Goal: Task Accomplishment & Management: Manage account settings

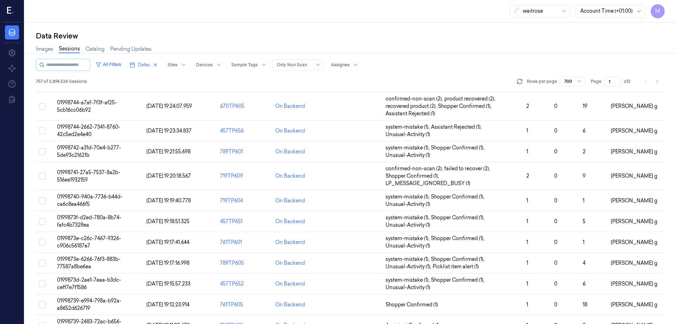
scroll to position [1555, 0]
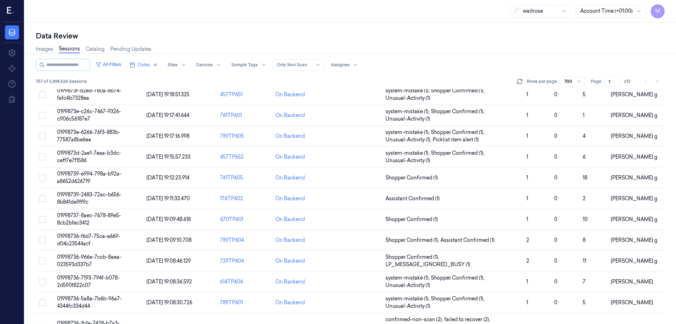
drag, startPoint x: 48, startPoint y: 102, endPoint x: 676, endPoint y: 337, distance: 670.3
click at [676, 323] on html "M Data Settings About Support Documentation waitrose Account Time (+01:00) M Da…" at bounding box center [338, 162] width 676 height 324
click at [442, 61] on div "All Filters Dates Sites Devices Sample Tags Alert Type Only Non Scan Assignee" at bounding box center [350, 65] width 629 height 12
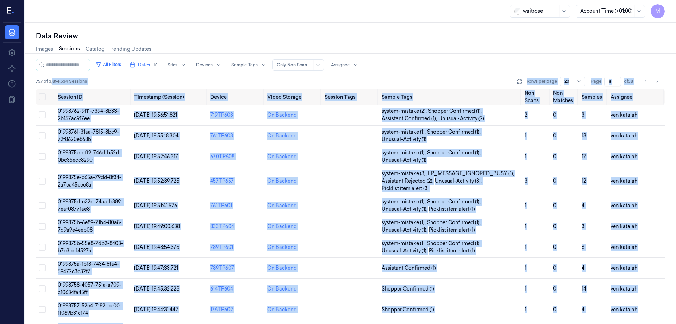
drag, startPoint x: 52, startPoint y: 87, endPoint x: 651, endPoint y: 337, distance: 648.9
click at [651, 323] on html "M Data Settings About Support Documentation waitrose Account Time (+01:00) M Da…" at bounding box center [338, 162] width 676 height 324
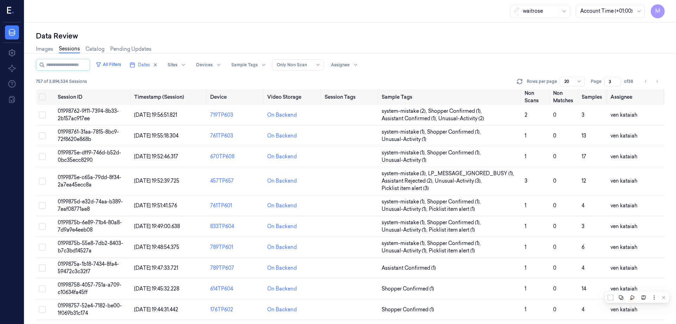
click at [180, 32] on div "Data Review" at bounding box center [350, 36] width 629 height 10
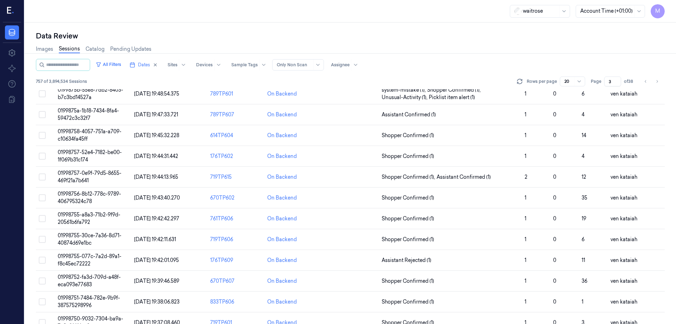
scroll to position [209, 0]
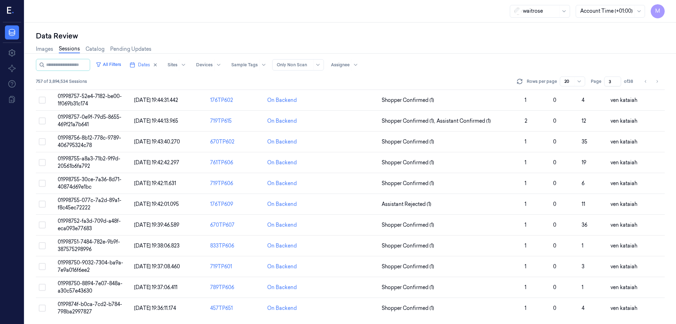
drag, startPoint x: 55, startPoint y: 94, endPoint x: 663, endPoint y: 337, distance: 655.5
click at [663, 323] on html "M Data Settings About Support Documentation waitrose Account Time (+01:00) M Da…" at bounding box center [338, 162] width 676 height 324
copy thead
click at [474, 64] on div "All Filters Dates Sites Devices Sample Tags Alert Type Only Non Scan Assignee" at bounding box center [350, 65] width 629 height 12
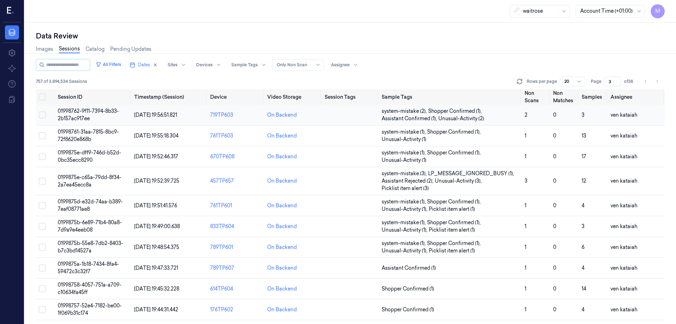
click at [92, 111] on span "01998762-9f11-7394-8b33-2b157ac917ee" at bounding box center [88, 115] width 61 height 14
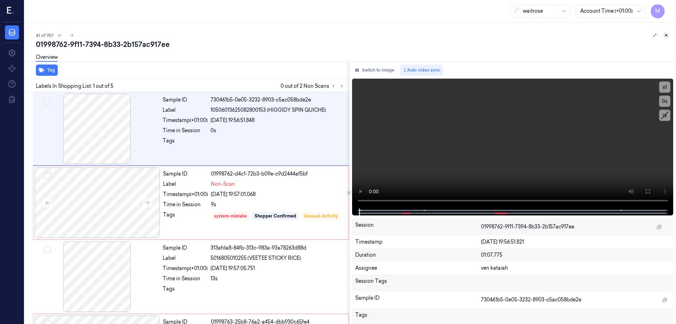
click at [664, 36] on icon at bounding box center [666, 35] width 5 height 5
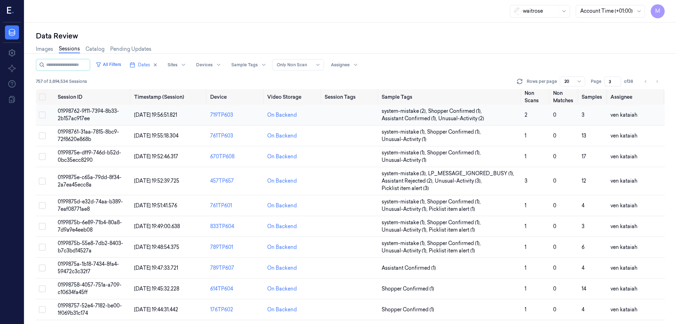
click at [96, 115] on td "01998762-9f11-7394-8b33-2b157ac917ee" at bounding box center [93, 115] width 76 height 21
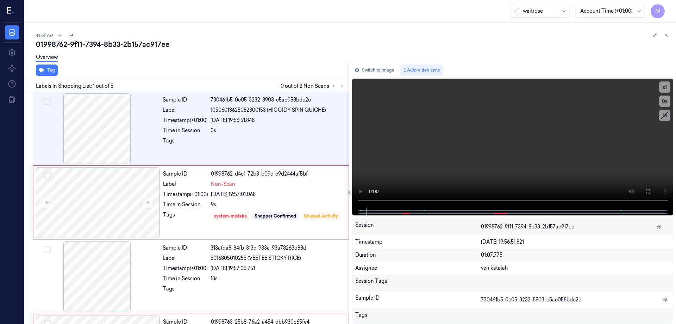
click at [73, 35] on icon at bounding box center [71, 35] width 5 height 5
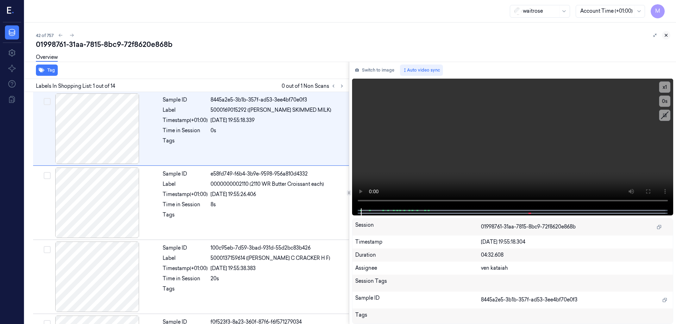
click at [665, 33] on icon at bounding box center [666, 35] width 5 height 5
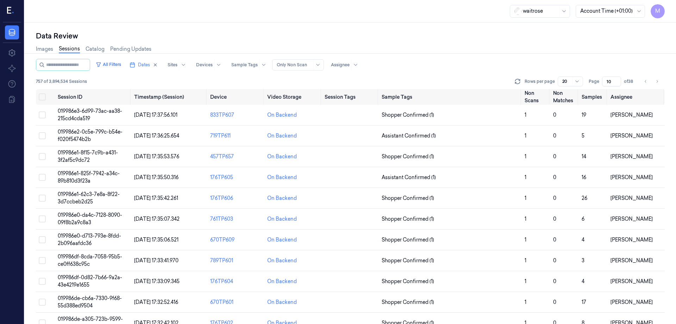
click at [237, 23] on div "Data Review Images Sessions Catalog Pending Updates All Filters Dates Sites Dev…" at bounding box center [350, 173] width 651 height 301
click at [388, 58] on div "Images Sessions Catalog Pending Updates" at bounding box center [350, 50] width 629 height 18
click at [407, 51] on div "Images Sessions Catalog Pending Updates" at bounding box center [350, 50] width 629 height 18
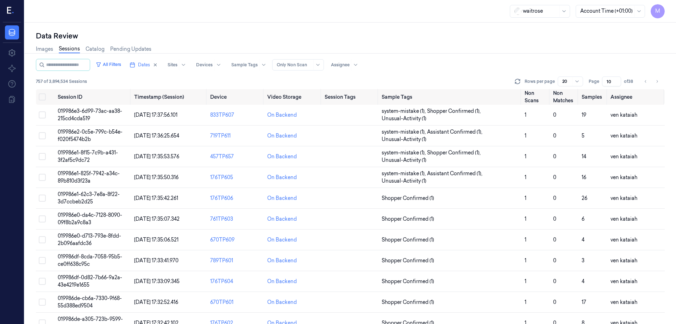
click at [275, 36] on div "Data Review" at bounding box center [350, 36] width 629 height 10
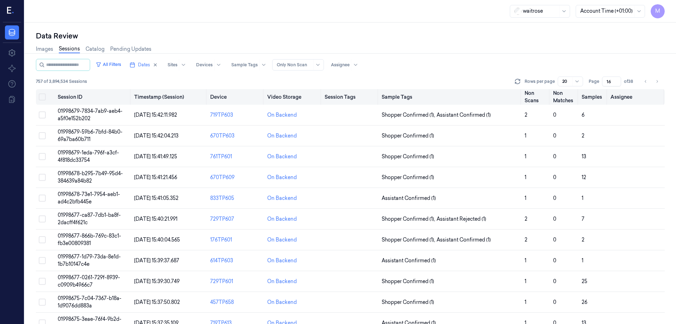
click at [40, 98] on button "Select all" at bounding box center [42, 96] width 7 height 7
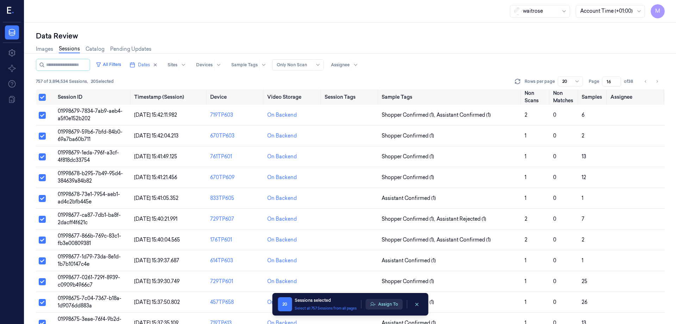
click at [385, 304] on button "Assign To" at bounding box center [384, 304] width 37 height 11
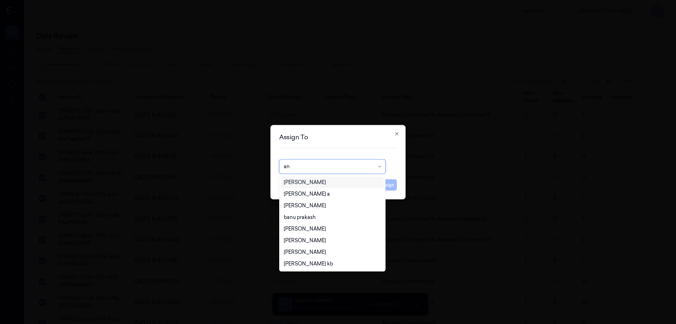
type input "ank"
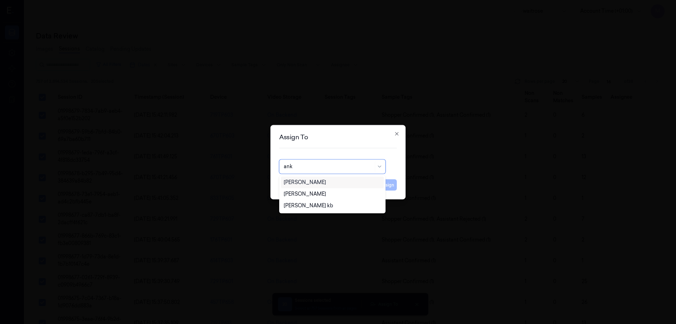
click at [309, 182] on div "Ankitha Naik" at bounding box center [305, 182] width 42 height 7
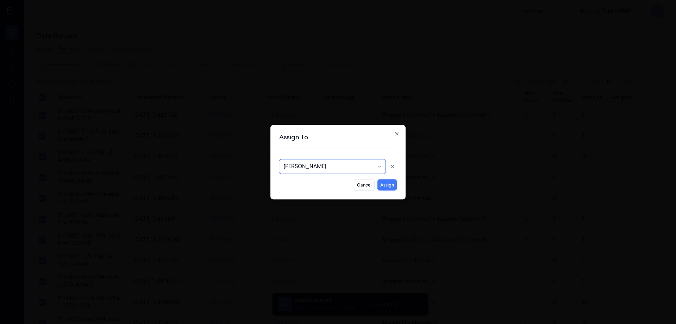
click at [392, 182] on button "Assign" at bounding box center [386, 184] width 19 height 11
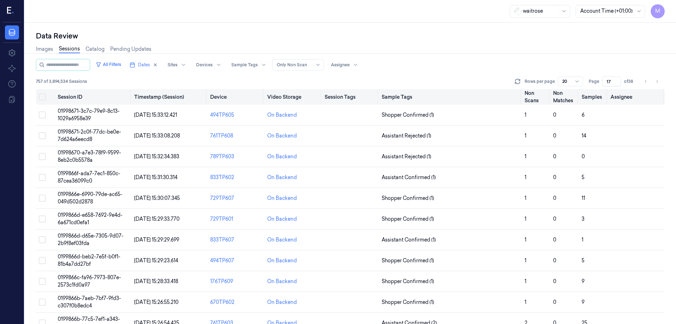
click at [41, 97] on button "Select all" at bounding box center [42, 96] width 7 height 7
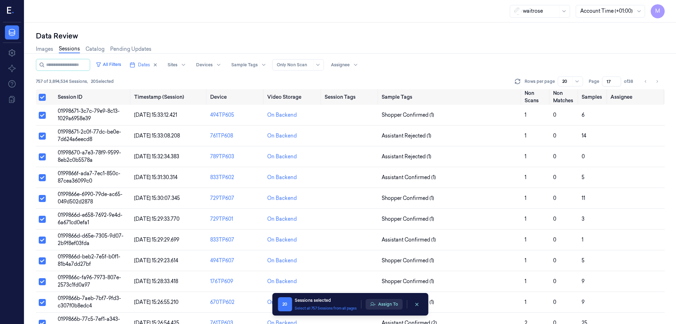
click at [395, 303] on button "Assign To" at bounding box center [384, 304] width 37 height 11
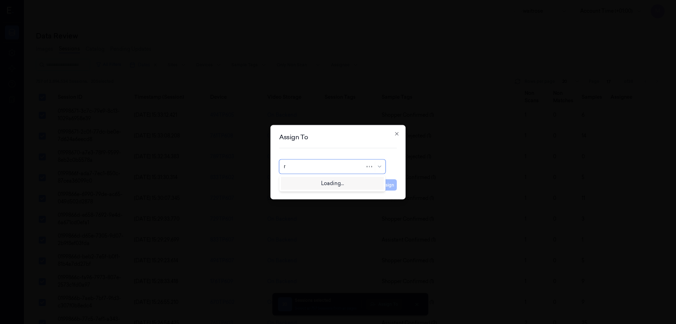
type input "ro"
click at [301, 181] on div "Rohith Acharya" at bounding box center [305, 182] width 42 height 7
click at [385, 186] on button "Assign" at bounding box center [386, 184] width 19 height 11
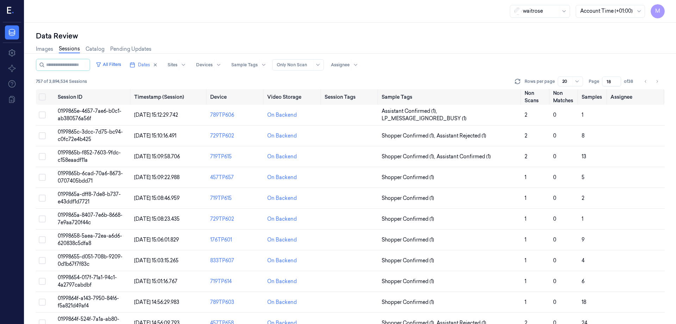
click at [370, 40] on div "Data Review" at bounding box center [350, 36] width 629 height 10
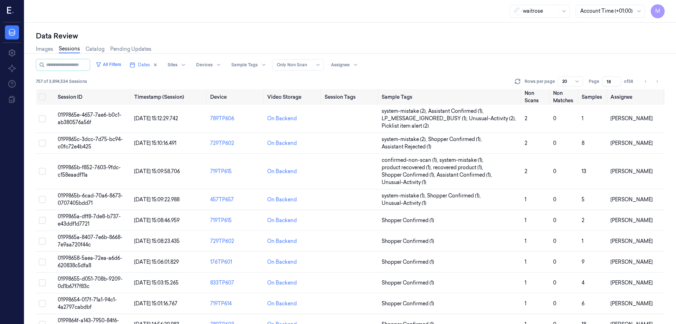
click at [307, 44] on div "Images Sessions Catalog Pending Updates" at bounding box center [350, 50] width 629 height 18
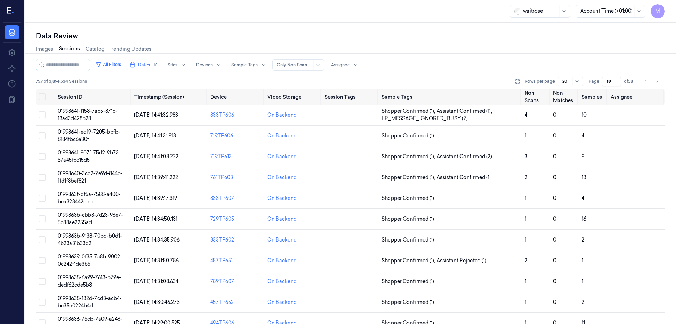
click at [42, 99] on button "Select all" at bounding box center [42, 96] width 7 height 7
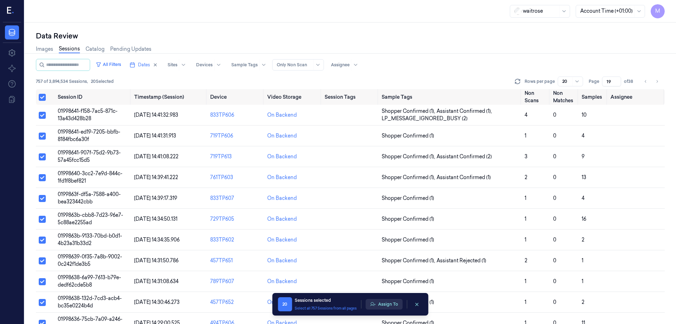
click at [388, 304] on button "Assign To" at bounding box center [384, 304] width 37 height 11
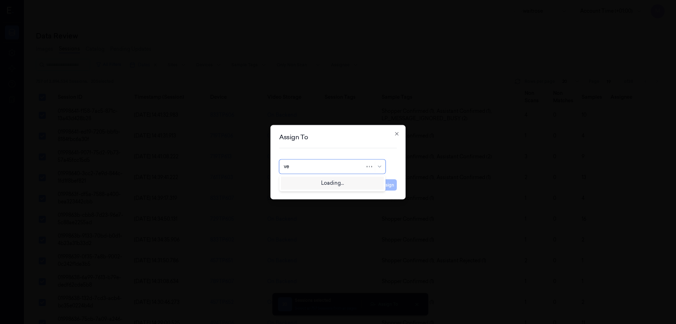
type input "ven"
click at [301, 179] on div "ven kataiah" at bounding box center [297, 182] width 27 height 7
click at [391, 186] on button "Assign" at bounding box center [386, 184] width 19 height 11
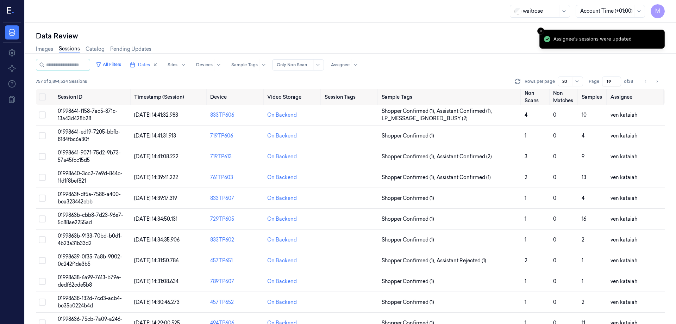
click at [395, 34] on div "Data Review" at bounding box center [350, 36] width 629 height 10
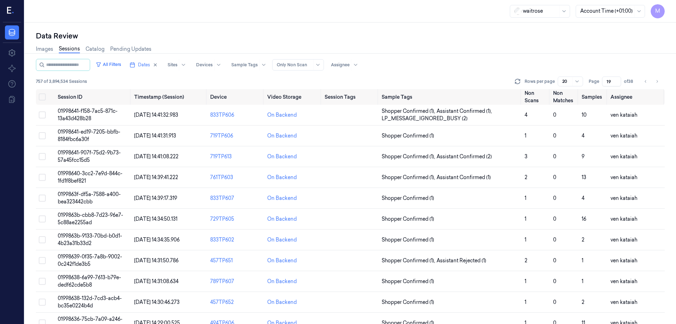
click at [424, 46] on div "Images Sessions Catalog Pending Updates" at bounding box center [350, 50] width 629 height 18
click at [188, 29] on div "Data Review Images Sessions Catalog Pending Updates All Filters Dates Sites Dev…" at bounding box center [350, 173] width 651 height 301
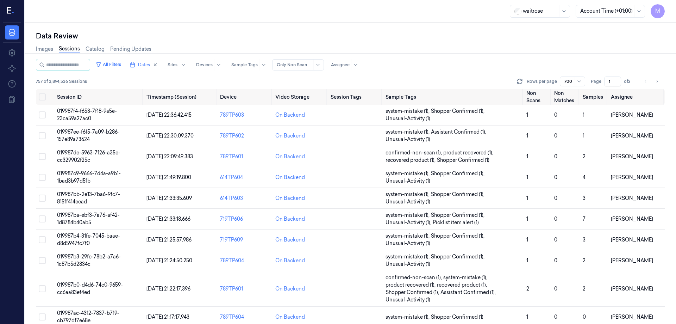
scroll to position [1604, 0]
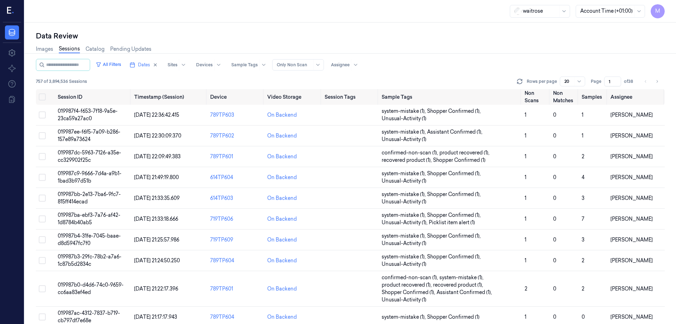
click at [611, 82] on input "1" at bounding box center [612, 81] width 17 height 10
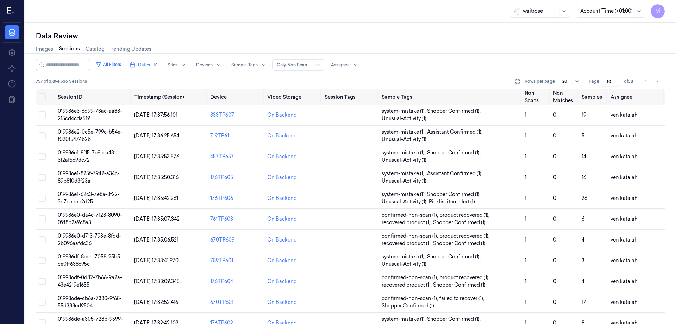
click at [525, 55] on div "Images Sessions Catalog Pending Updates" at bounding box center [350, 50] width 629 height 18
click at [451, 62] on div "All Filters Dates Sites Devices Sample Tags Alert Type Only Non Scan Assignee" at bounding box center [350, 65] width 629 height 12
click at [659, 81] on icon "Go to next page" at bounding box center [657, 82] width 4 height 6
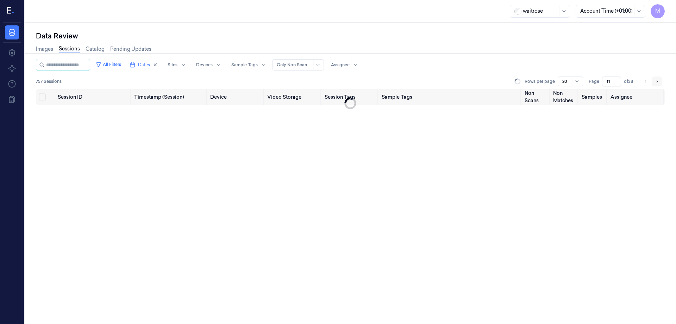
click at [659, 81] on icon "Go to next page" at bounding box center [657, 82] width 4 height 6
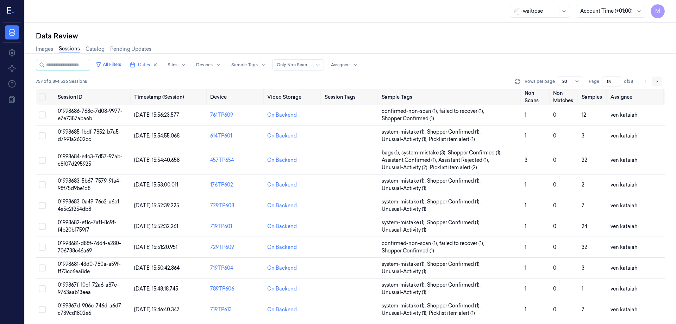
click at [658, 81] on icon "Go to next page" at bounding box center [657, 82] width 4 height 6
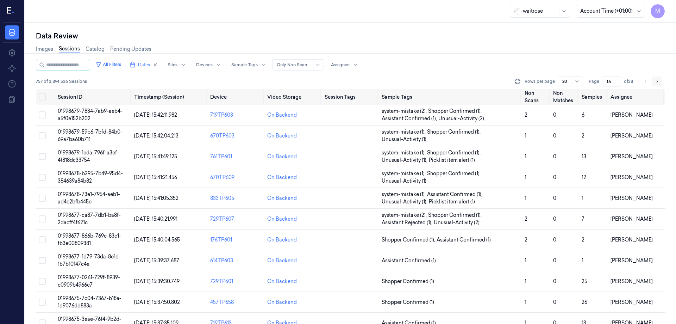
click at [658, 82] on icon "Go to next page" at bounding box center [657, 82] width 4 height 6
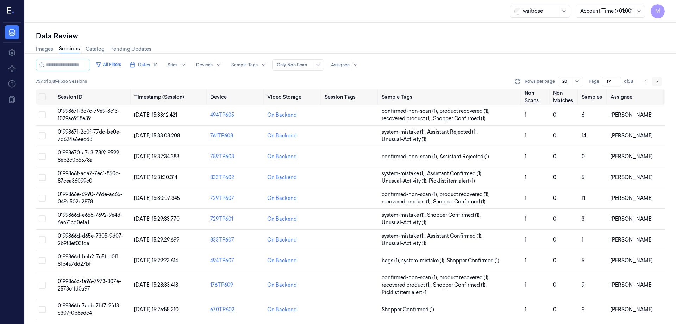
click at [654, 81] on button "Go to next page" at bounding box center [657, 81] width 10 height 10
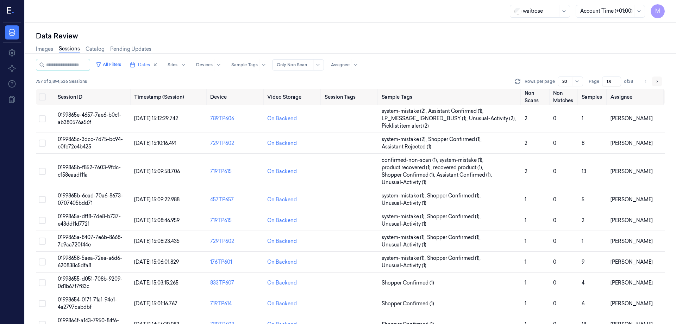
click at [653, 81] on button "Go to next page" at bounding box center [657, 81] width 10 height 10
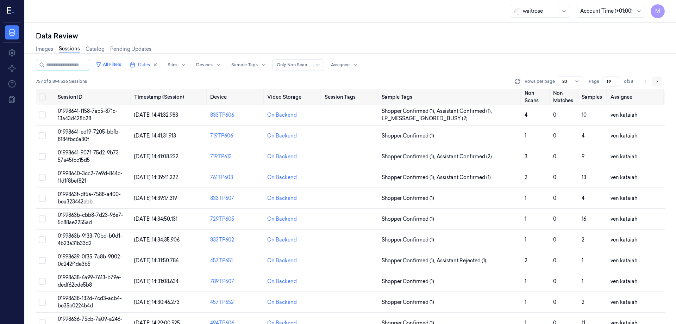
click at [653, 81] on button "Go to next page" at bounding box center [657, 81] width 10 height 10
type input "20"
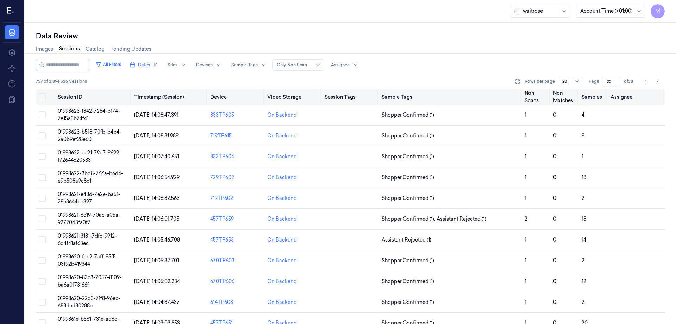
click at [43, 96] on button "Select all" at bounding box center [42, 96] width 7 height 7
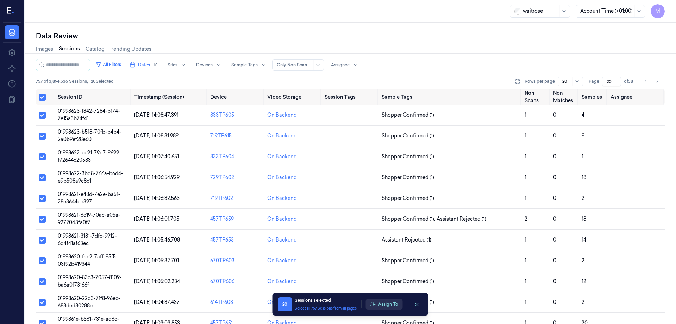
click at [389, 301] on button "Assign To" at bounding box center [384, 304] width 37 height 11
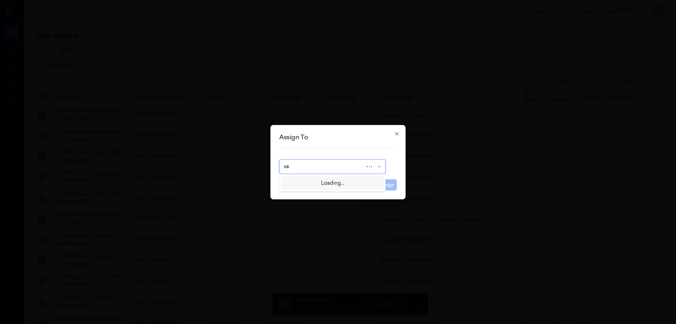
type input "var"
click at [308, 198] on div "varsha g" at bounding box center [332, 194] width 103 height 12
click at [385, 185] on button "Assign" at bounding box center [386, 184] width 19 height 11
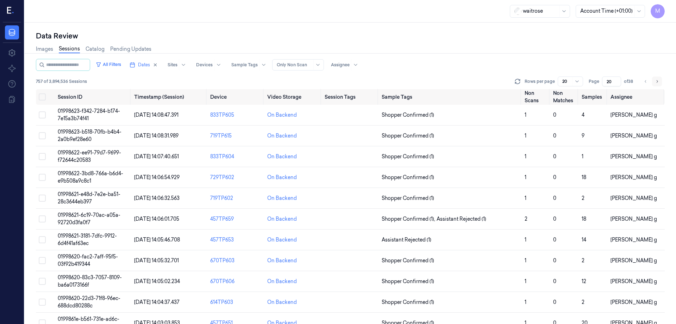
click at [658, 81] on icon "Go to next page" at bounding box center [657, 82] width 4 height 6
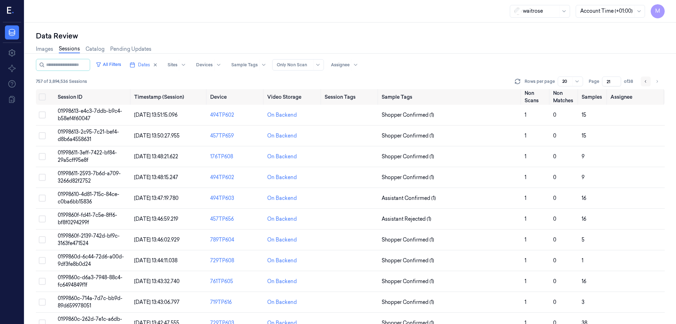
click at [646, 81] on icon "Go to previous page" at bounding box center [645, 81] width 1 height 2
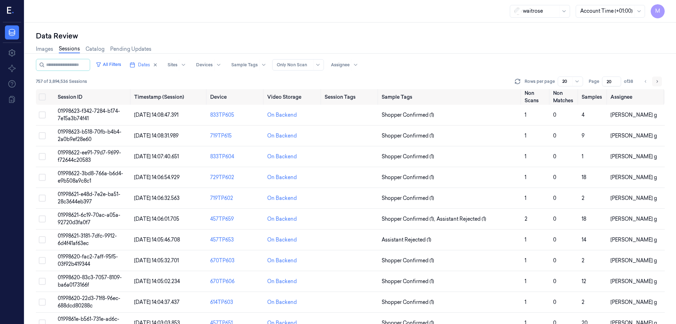
click at [660, 82] on button "Go to next page" at bounding box center [657, 81] width 10 height 10
type input "21"
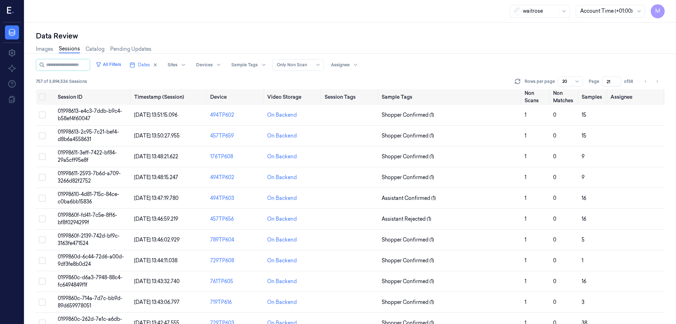
click at [382, 35] on div "Data Review" at bounding box center [350, 36] width 629 height 10
click at [43, 93] on button "Select all" at bounding box center [42, 96] width 7 height 7
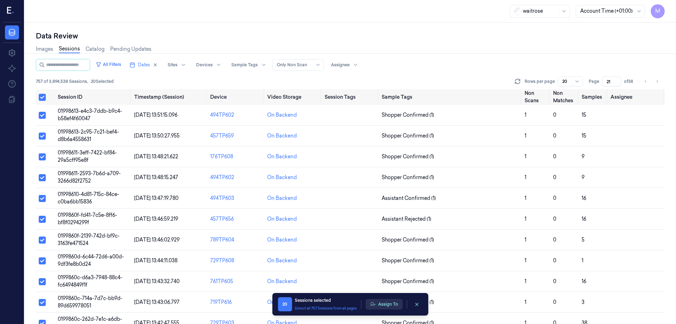
click at [393, 299] on button "Assign To" at bounding box center [384, 304] width 37 height 11
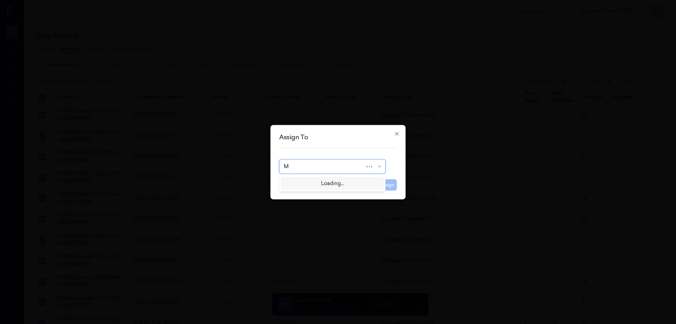
type input "MO"
click at [306, 180] on div "mohan kune" at bounding box center [305, 182] width 42 height 7
click at [383, 183] on button "Assign" at bounding box center [386, 184] width 19 height 11
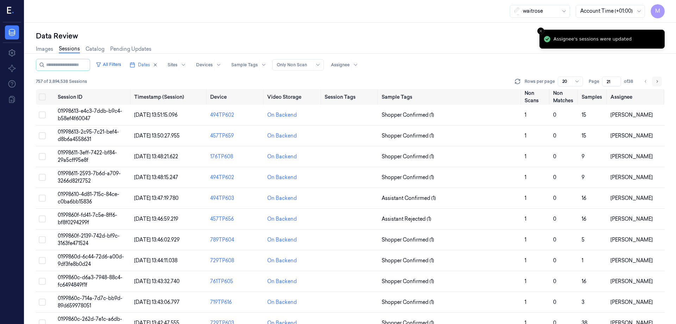
click at [659, 85] on button "Go to next page" at bounding box center [657, 81] width 10 height 10
type input "22"
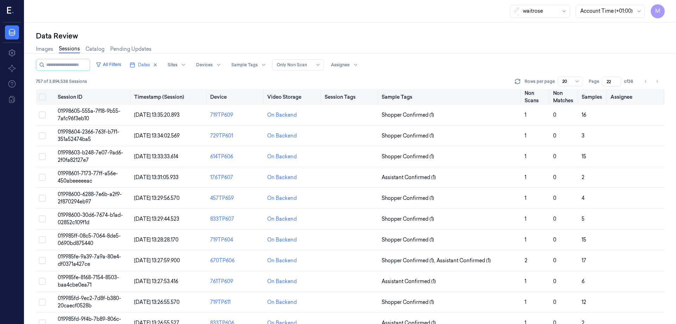
click at [43, 96] on button "Select all" at bounding box center [42, 96] width 7 height 7
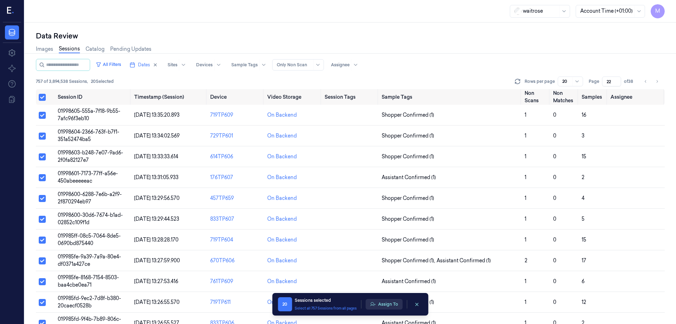
click at [393, 302] on button "Assign To" at bounding box center [384, 304] width 37 height 11
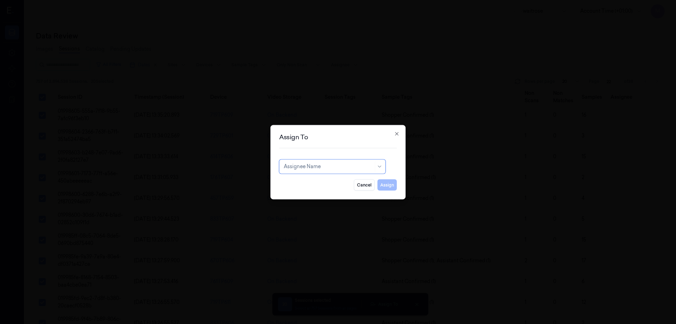
click at [318, 170] on div at bounding box center [329, 166] width 90 height 7
type input "RU"
click at [308, 184] on div "rupa a" at bounding box center [332, 182] width 97 height 7
click at [394, 184] on button "Assign" at bounding box center [386, 184] width 19 height 11
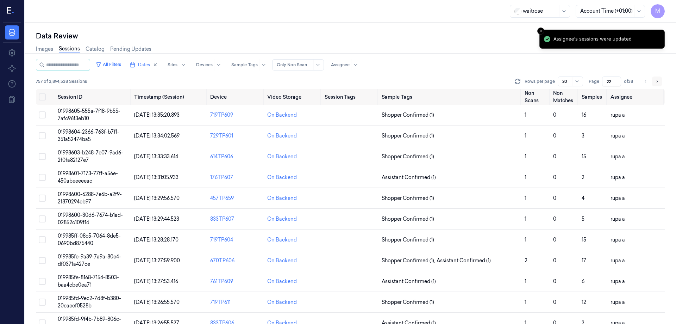
click at [658, 81] on icon "Go to next page" at bounding box center [657, 82] width 4 height 6
type input "23"
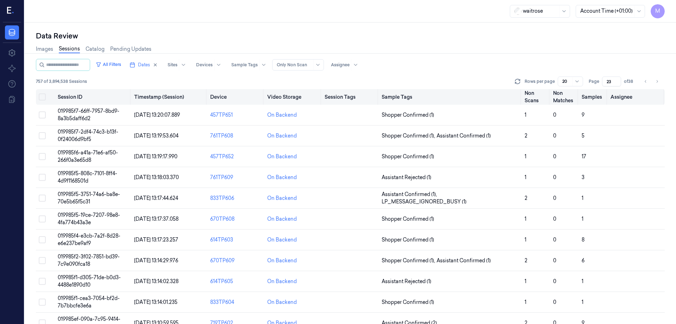
click at [43, 94] on button "Select all" at bounding box center [42, 96] width 7 height 7
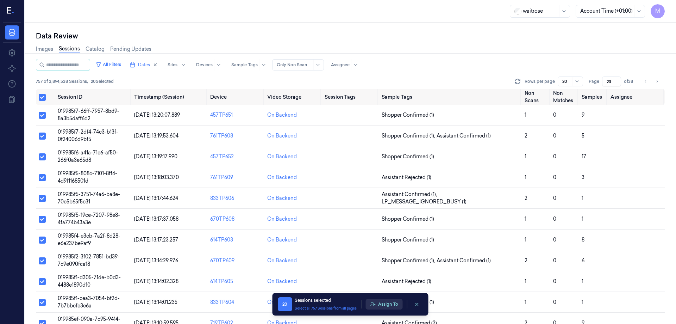
click at [392, 302] on button "Assign To" at bounding box center [384, 304] width 37 height 11
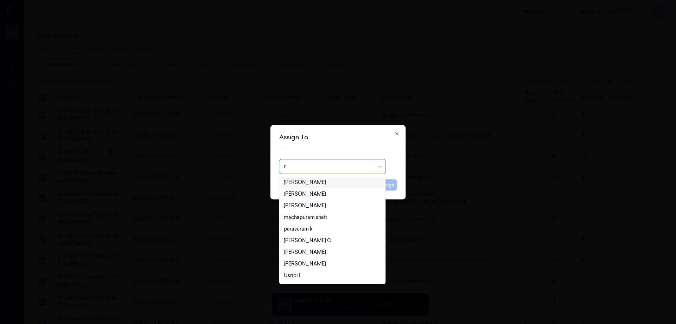
type input "ro"
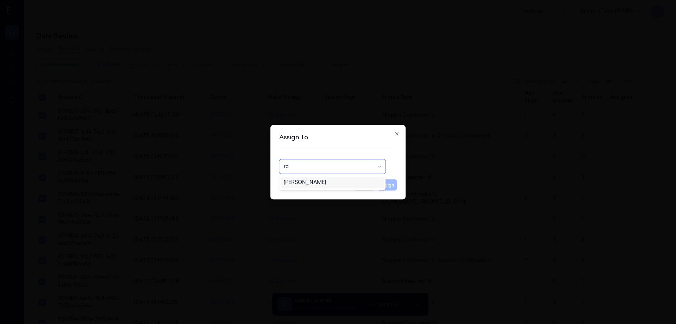
click at [301, 183] on div "Rohith Acharya" at bounding box center [305, 182] width 42 height 7
click at [390, 185] on button "Assign" at bounding box center [386, 184] width 19 height 11
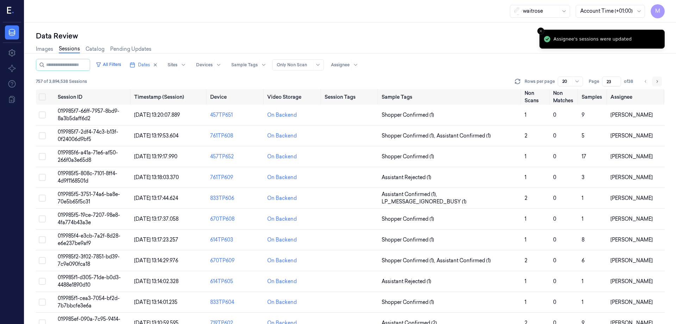
click at [655, 80] on button "Go to next page" at bounding box center [657, 81] width 10 height 10
type input "24"
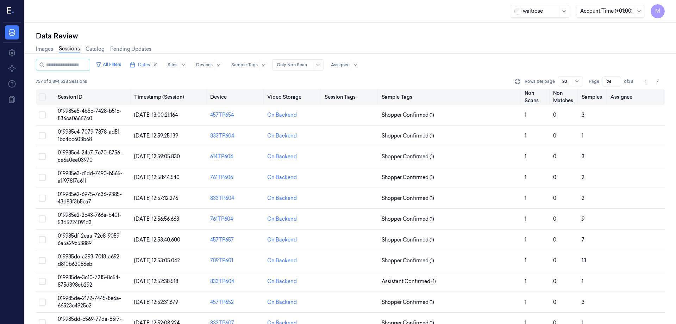
click at [43, 95] on button "Select all" at bounding box center [42, 96] width 7 height 7
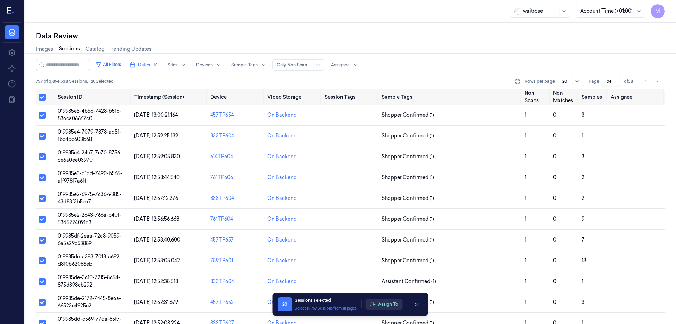
click at [396, 303] on button "Assign To" at bounding box center [384, 304] width 37 height 11
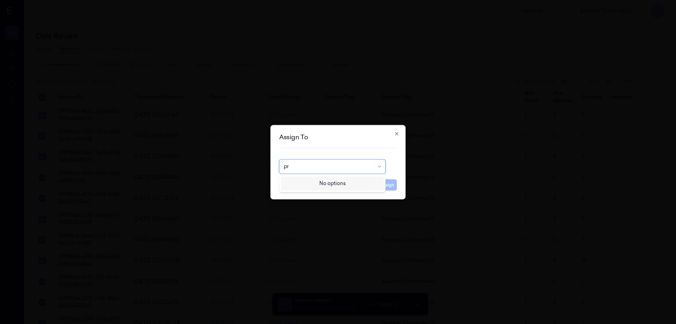
type input "p"
type input "ko"
click at [316, 185] on div "korisetty prem" at bounding box center [301, 182] width 34 height 7
click at [384, 181] on button "Assign" at bounding box center [386, 184] width 19 height 11
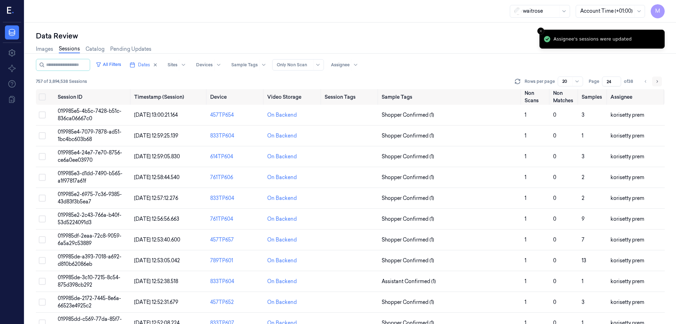
click at [658, 83] on icon "Go to next page" at bounding box center [657, 82] width 4 height 6
type input "25"
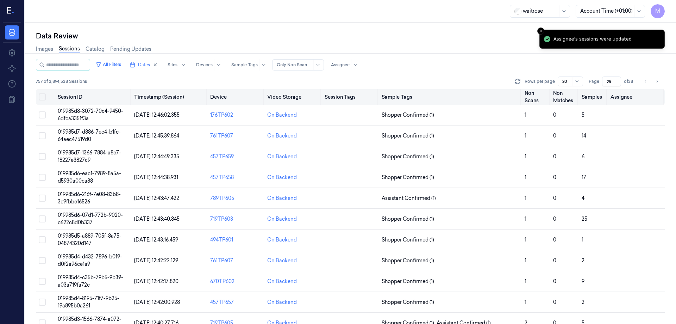
click at [43, 95] on button "Select all" at bounding box center [42, 96] width 7 height 7
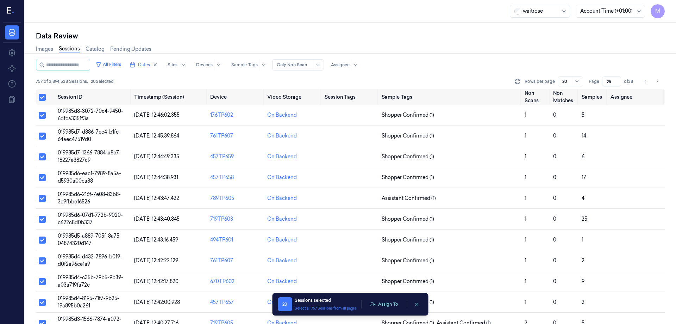
click at [386, 309] on div "20 Sessions selected Select all 757 Sessions from all pages Assign To" at bounding box center [350, 304] width 145 height 14
click at [387, 303] on button "Assign To" at bounding box center [384, 304] width 37 height 11
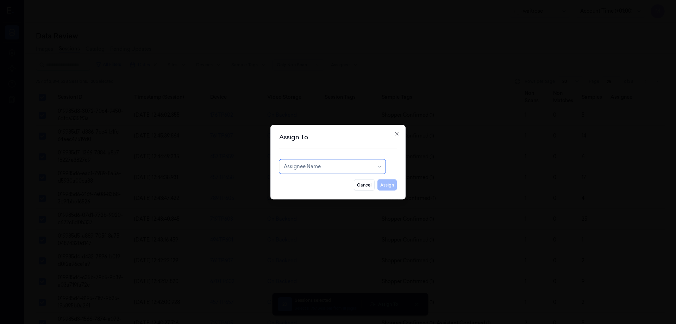
click at [327, 168] on div at bounding box center [329, 166] width 90 height 7
type input "var"
click at [313, 192] on div "varsha g" at bounding box center [332, 193] width 97 height 7
click at [382, 186] on button "Assign" at bounding box center [386, 184] width 19 height 11
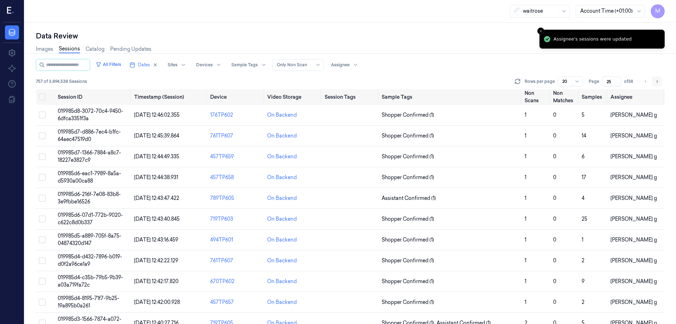
click at [655, 83] on button "Go to next page" at bounding box center [657, 81] width 10 height 10
type input "26"
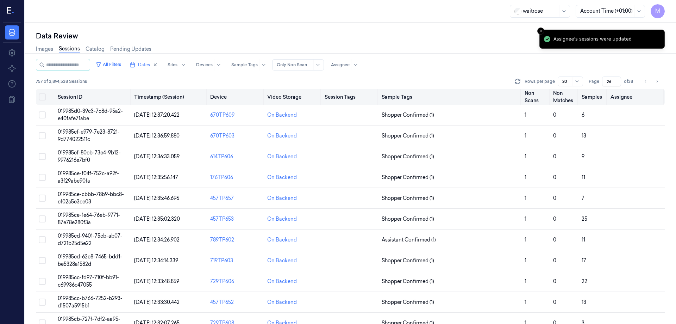
click at [44, 99] on button "Select all" at bounding box center [42, 96] width 7 height 7
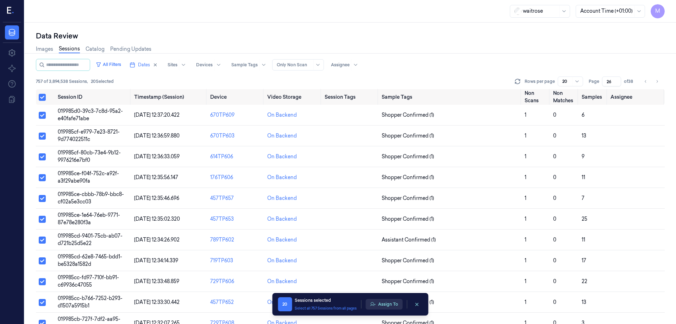
click at [391, 304] on button "Assign To" at bounding box center [384, 304] width 37 height 11
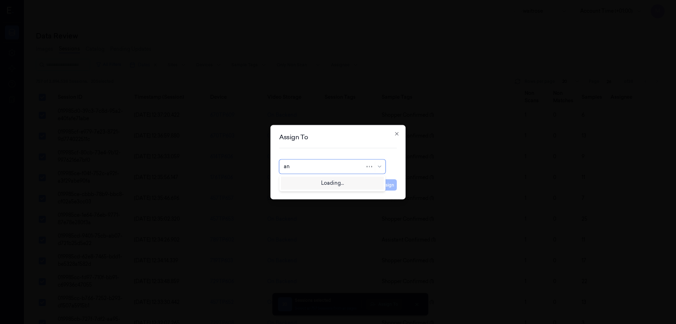
type input "ank"
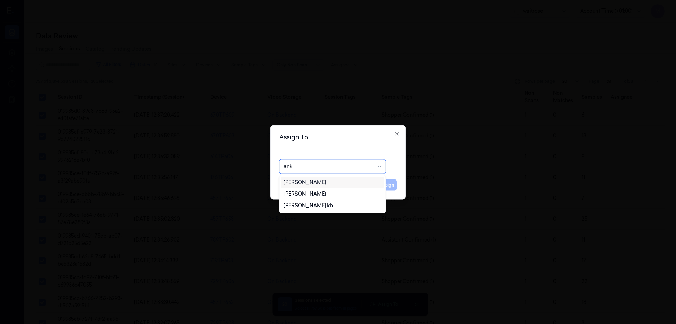
click at [302, 184] on div "Ankitha Naik" at bounding box center [305, 182] width 42 height 7
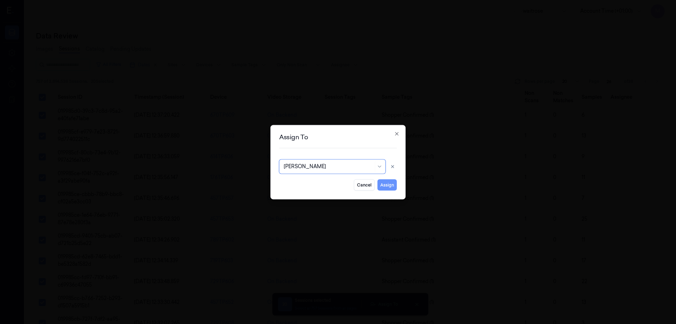
click at [389, 185] on button "Assign" at bounding box center [386, 184] width 19 height 11
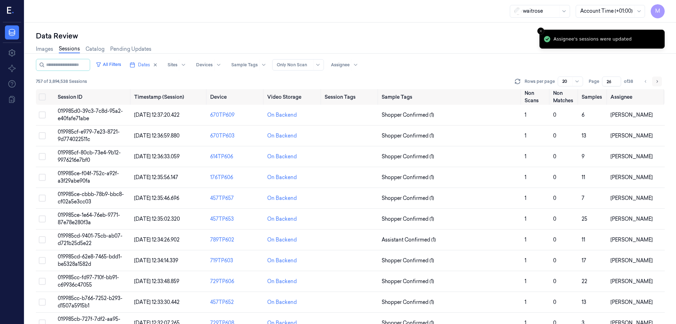
click at [661, 82] on button "Go to next page" at bounding box center [657, 81] width 10 height 10
type input "27"
